Goal: Information Seeking & Learning: Check status

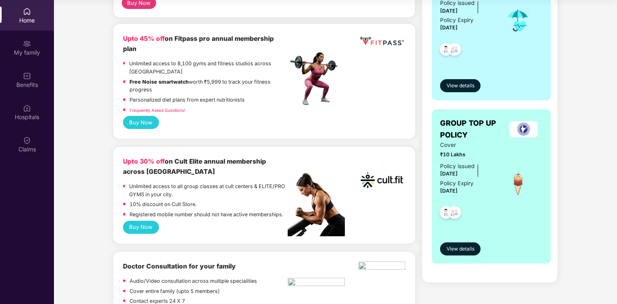
scroll to position [199, 0]
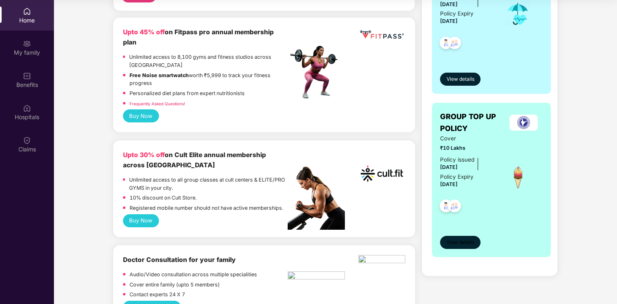
click at [454, 236] on button "View details" at bounding box center [460, 242] width 40 height 13
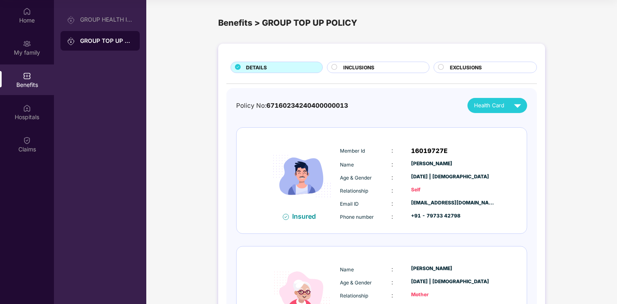
click at [350, 69] on span "INCLUSIONS" at bounding box center [358, 68] width 31 height 8
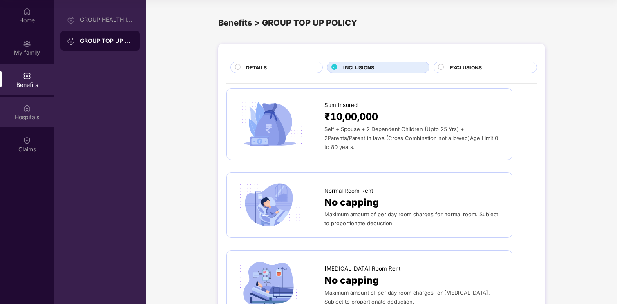
click at [41, 123] on div "Hospitals" at bounding box center [27, 112] width 54 height 31
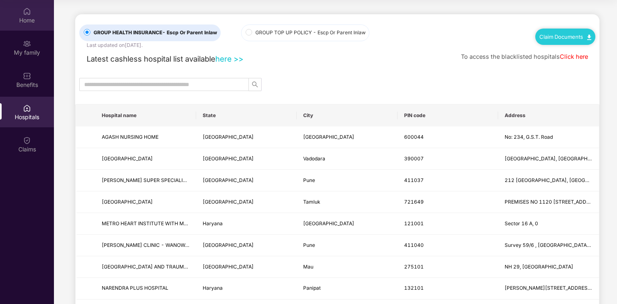
click at [36, 29] on div "Home" at bounding box center [27, 15] width 54 height 31
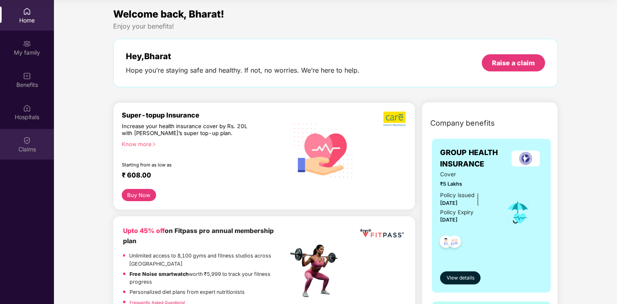
click at [25, 143] on img at bounding box center [27, 140] width 8 height 8
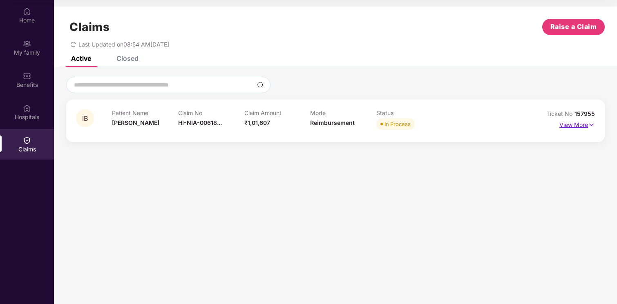
click at [591, 119] on p "View More" at bounding box center [577, 123] width 36 height 11
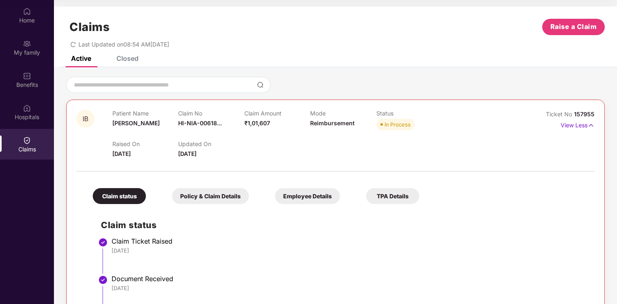
click at [212, 197] on div "Policy & Claim Details" at bounding box center [210, 196] width 77 height 16
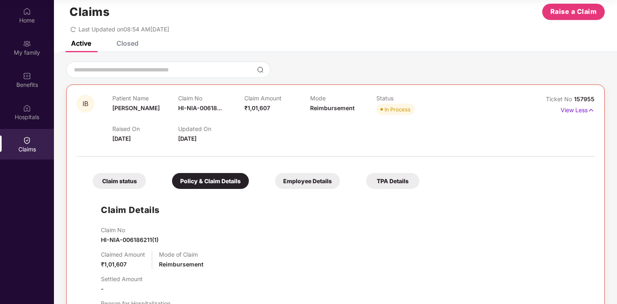
scroll to position [16, 0]
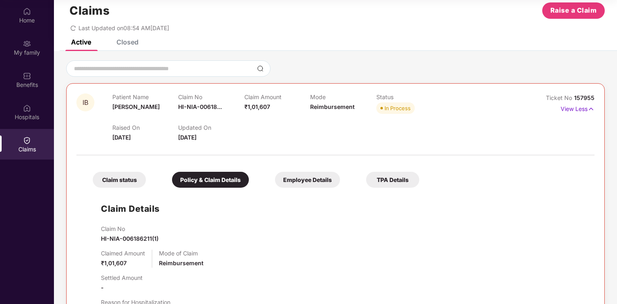
click at [294, 165] on div "Claim status Policy & Claim Details Employee Details TPA Details" at bounding box center [252, 176] width 334 height 24
click at [292, 179] on div "Employee Details" at bounding box center [307, 180] width 65 height 16
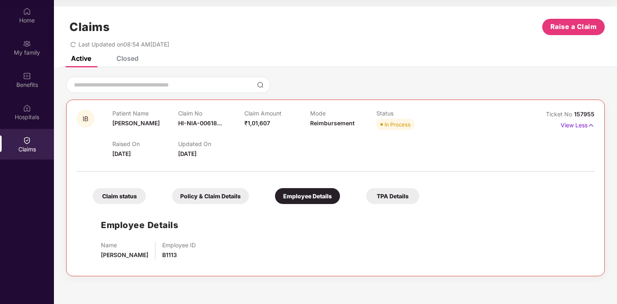
click at [395, 202] on div "TPA Details" at bounding box center [392, 196] width 53 height 16
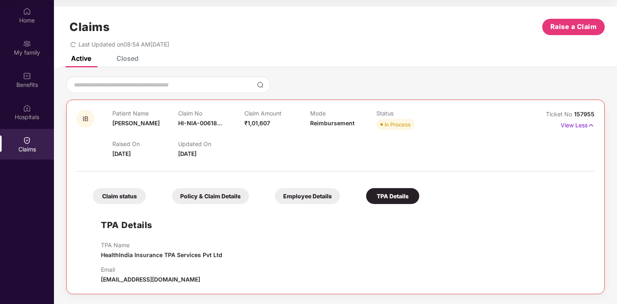
click at [118, 203] on div "Claim status" at bounding box center [119, 196] width 53 height 16
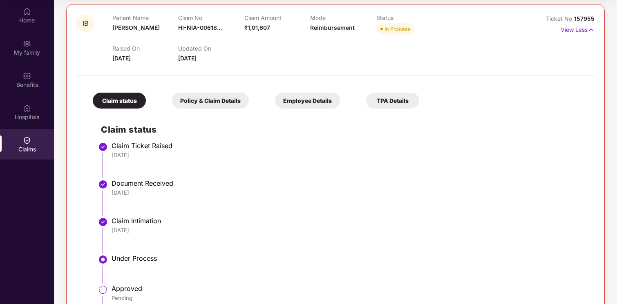
scroll to position [154, 0]
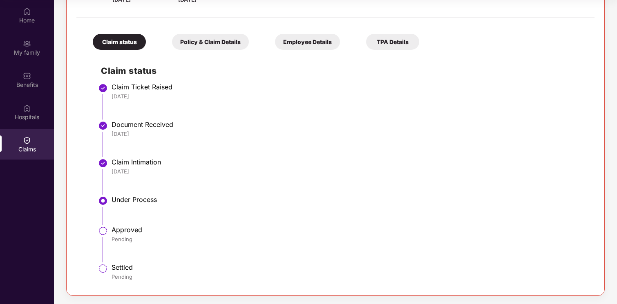
click at [91, 201] on div "Claim status Claim Ticket Raised [DATE] Document Received [DATE] Claim Intimati…" at bounding box center [336, 170] width 502 height 232
click at [134, 172] on div "[DATE]" at bounding box center [348, 171] width 475 height 7
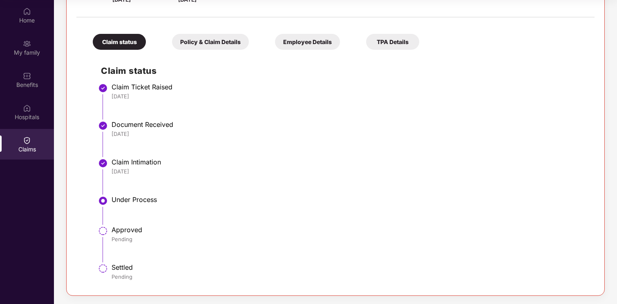
click at [134, 172] on div "[DATE]" at bounding box center [348, 171] width 475 height 7
click at [131, 206] on li "Under Process" at bounding box center [343, 213] width 485 height 30
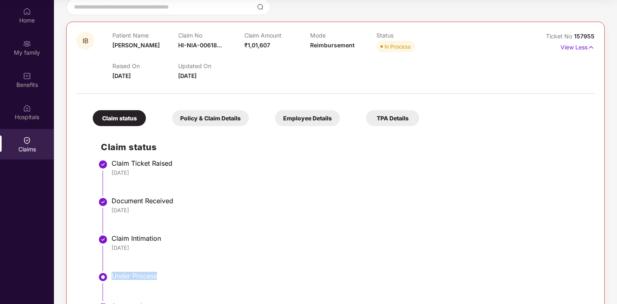
scroll to position [80, 0]
